Goal: Contribute content: Contribute content

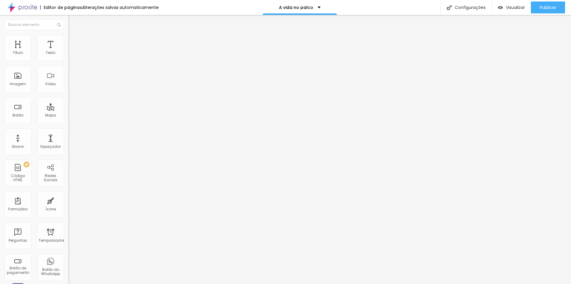
click at [72, 51] on font "Adicionar imagem" at bounding box center [89, 48] width 35 height 5
click at [73, 24] on img "button" at bounding box center [75, 21] width 5 height 5
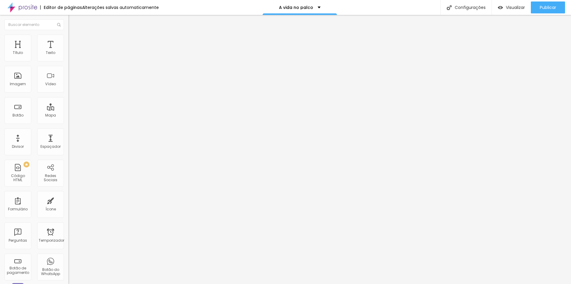
click at [68, 51] on div "Adicionar imagem" at bounding box center [102, 48] width 68 height 4
click at [72, 51] on font "Adicionar imagem" at bounding box center [89, 48] width 35 height 5
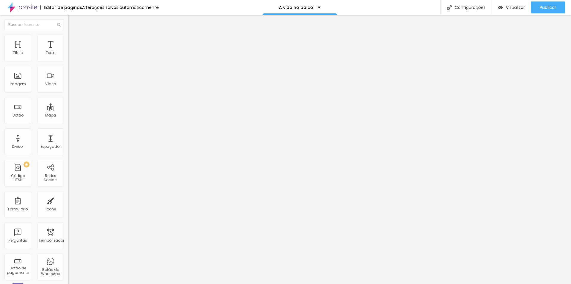
click at [72, 51] on font "Adicionar imagem" at bounding box center [89, 48] width 35 height 5
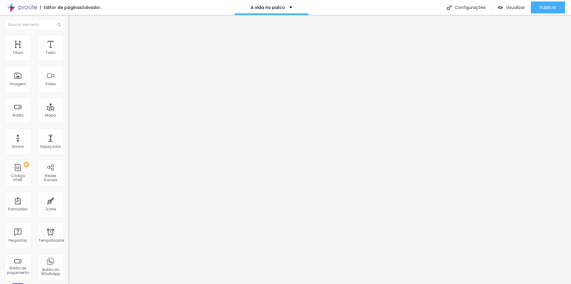
click at [68, 51] on span "Adicionar imagem" at bounding box center [87, 48] width 38 height 5
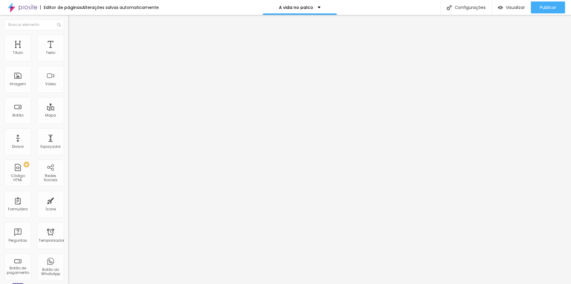
click at [72, 51] on font "Adicionar imagem" at bounding box center [89, 48] width 35 height 5
click at [68, 51] on span "Adicionar imagem" at bounding box center [87, 48] width 38 height 5
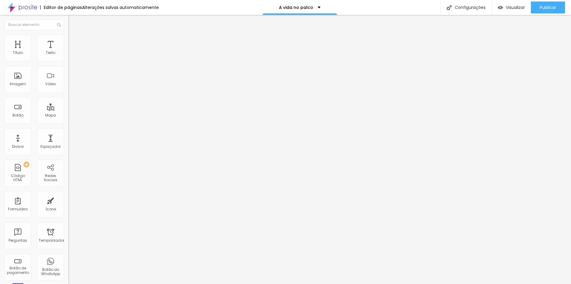
click at [72, 51] on font "Adicionar imagem" at bounding box center [89, 48] width 35 height 5
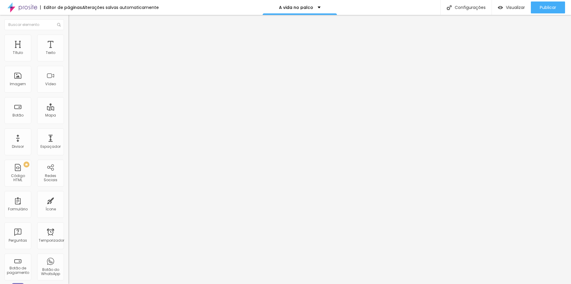
click at [72, 51] on font "Adicionar imagem" at bounding box center [89, 48] width 35 height 5
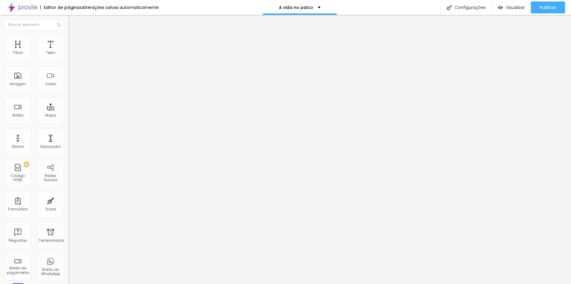
click at [72, 51] on font "Adicionar imagem" at bounding box center [89, 48] width 35 height 5
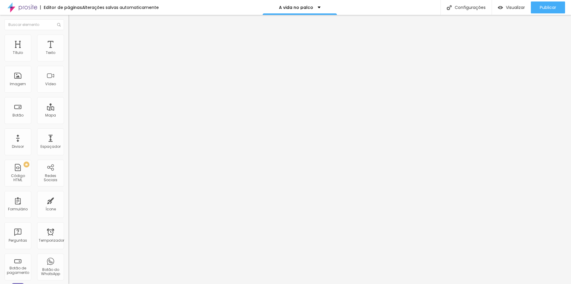
click at [72, 51] on font "Adicionar imagem" at bounding box center [89, 48] width 35 height 5
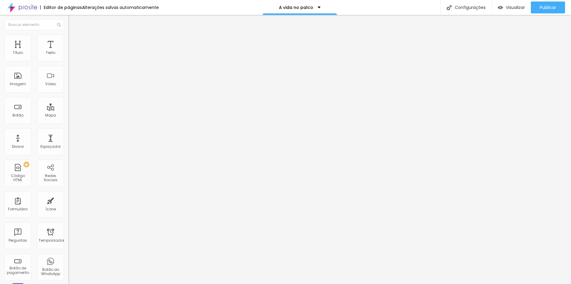
click at [72, 51] on font "Adicionar imagem" at bounding box center [89, 48] width 35 height 5
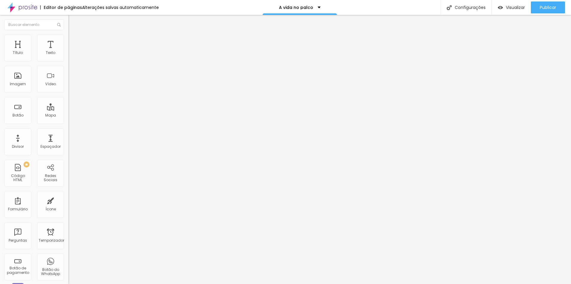
click at [72, 51] on font "Adicionar imagem" at bounding box center [89, 48] width 35 height 5
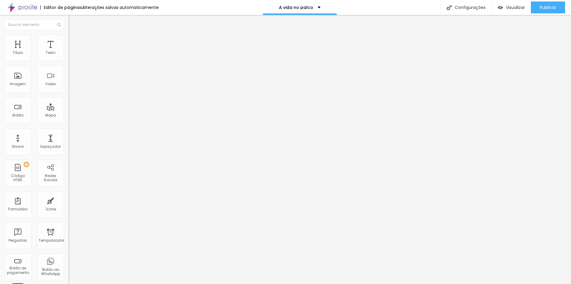
click at [72, 51] on font "Adicionar imagem" at bounding box center [89, 48] width 35 height 5
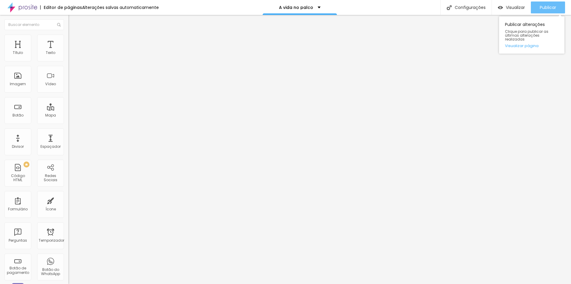
click at [551, 4] on div "Publicar" at bounding box center [548, 7] width 16 height 12
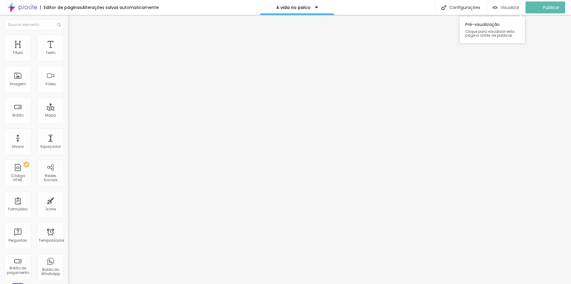
click at [515, 7] on font "Visualizar" at bounding box center [510, 7] width 19 height 6
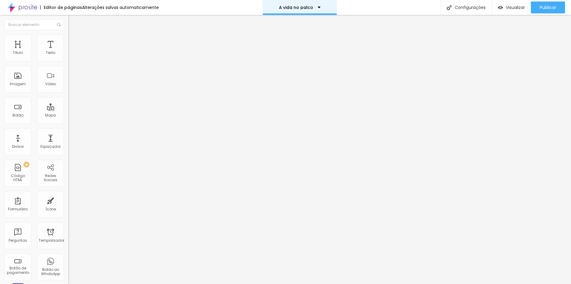
click at [316, 7] on div "A vida no palco" at bounding box center [300, 7] width 42 height 4
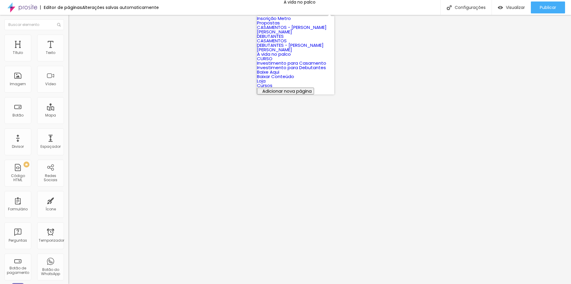
click at [285, 57] on font "A vida no palco" at bounding box center [274, 54] width 34 height 6
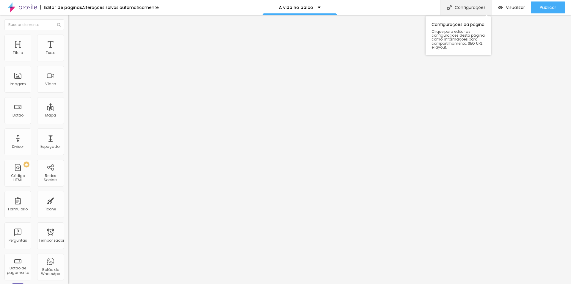
click at [463, 6] on font "Configurações" at bounding box center [470, 7] width 31 height 6
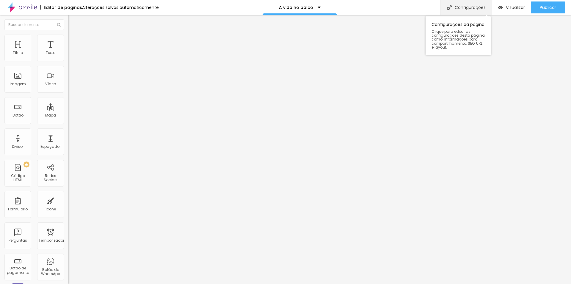
click at [466, 5] on font "Configurações" at bounding box center [470, 7] width 31 height 6
click at [510, 6] on font "Visualizar" at bounding box center [515, 7] width 19 height 6
